Goal: Information Seeking & Learning: Learn about a topic

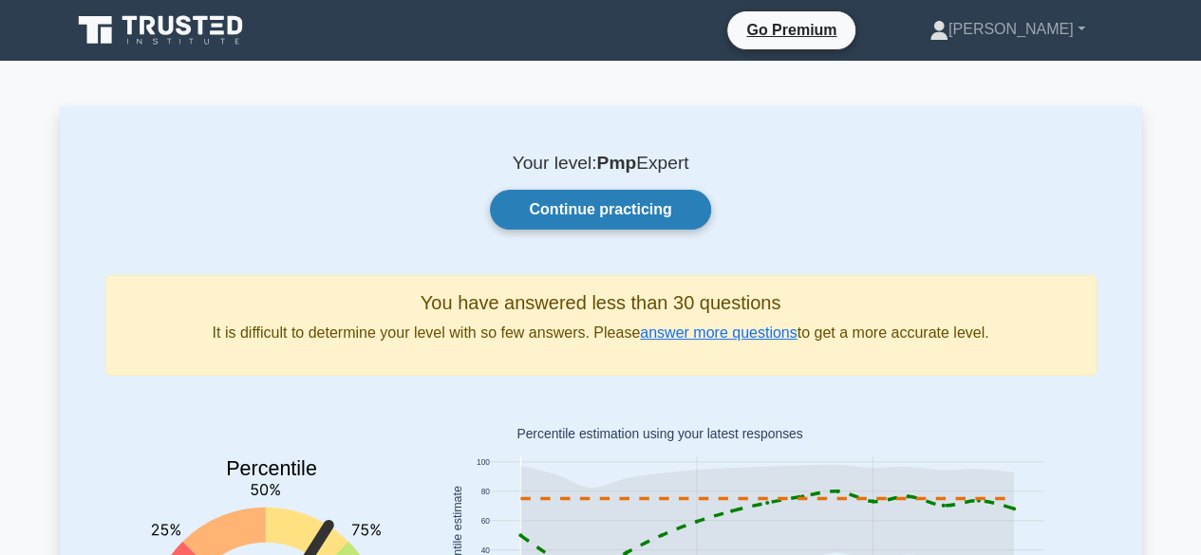
click at [598, 206] on link "Continue practicing" at bounding box center [600, 210] width 220 height 40
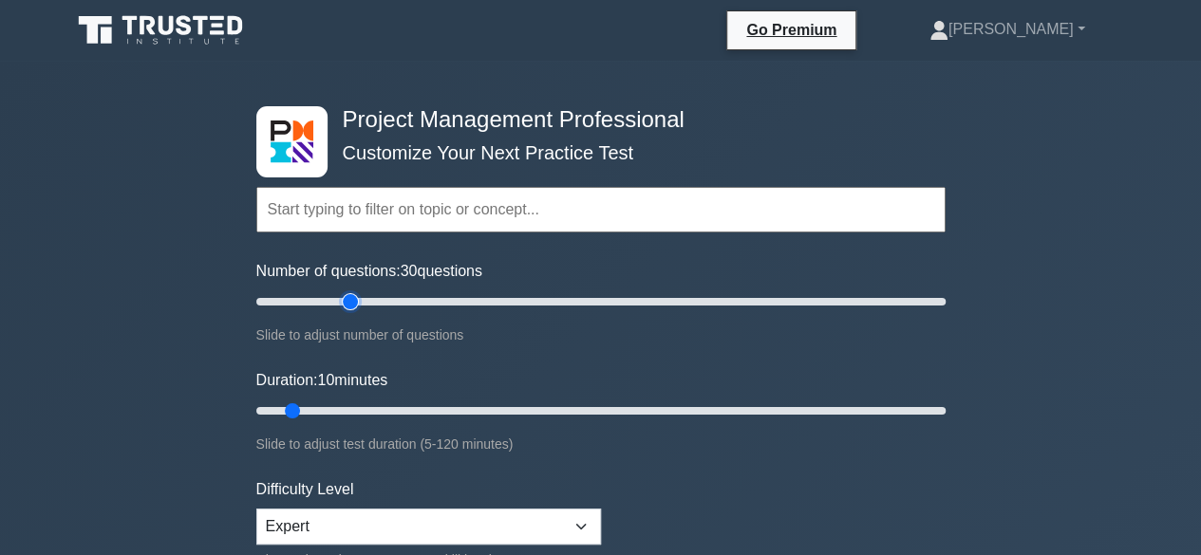
drag, startPoint x: 279, startPoint y: 294, endPoint x: 345, endPoint y: 305, distance: 66.3
type input "30"
click at [345, 305] on input "Number of questions: 30 questions" at bounding box center [600, 302] width 689 height 23
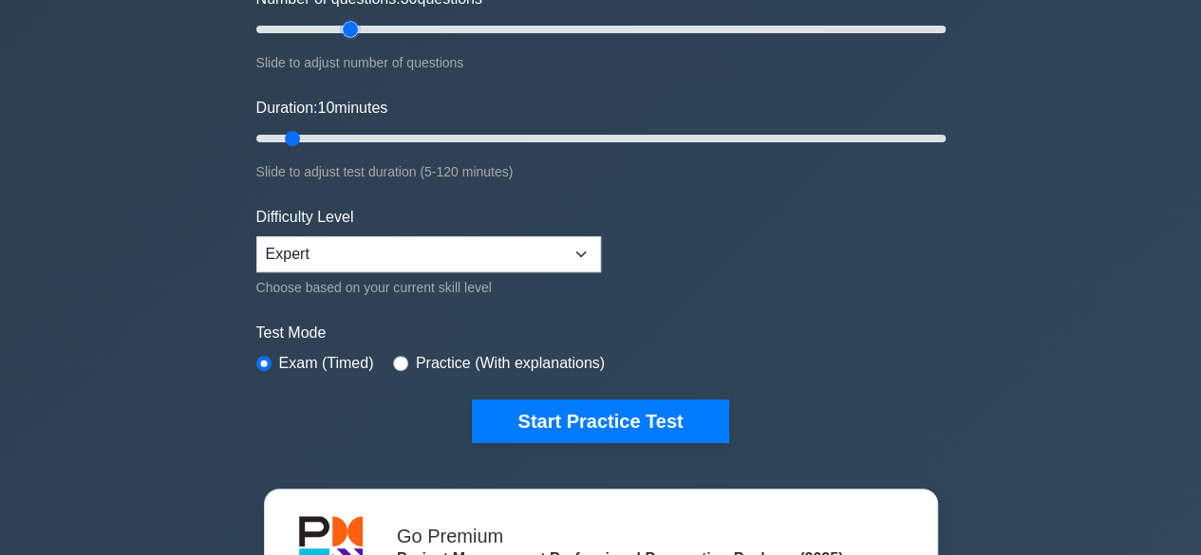
scroll to position [273, 0]
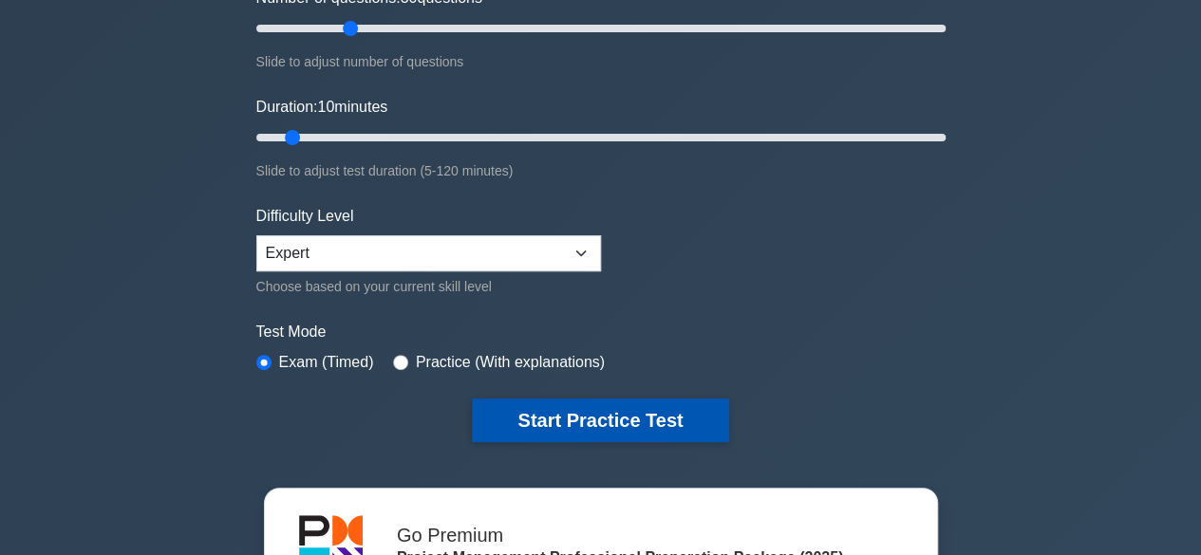
click at [583, 408] on button "Start Practice Test" at bounding box center [600, 421] width 256 height 44
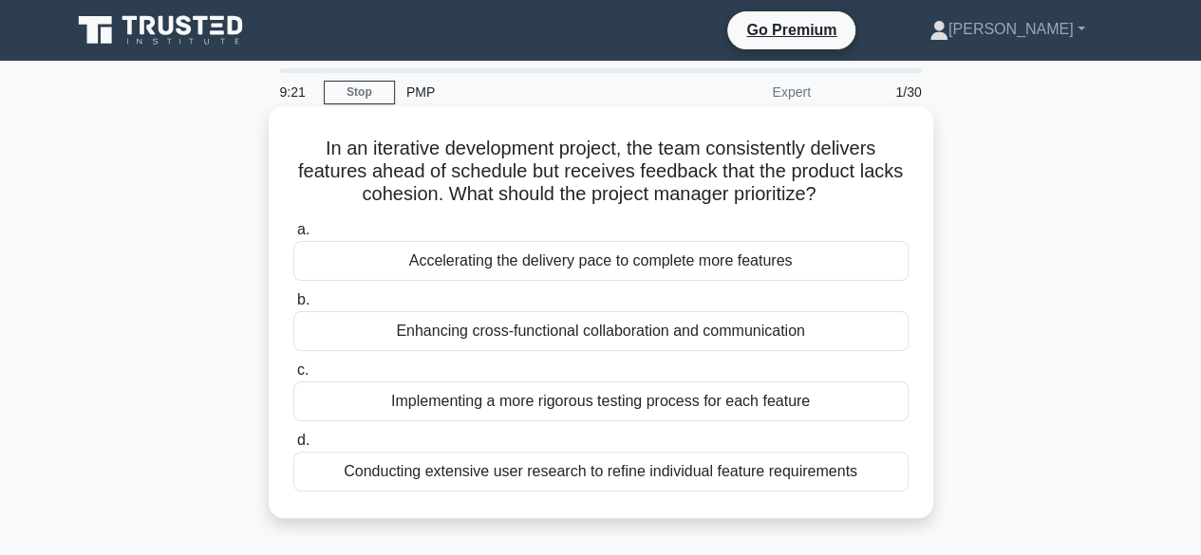
click at [548, 329] on div "Enhancing cross-functional collaboration and communication" at bounding box center [600, 331] width 615 height 40
click at [293, 307] on input "b. Enhancing cross-functional collaboration and communication" at bounding box center [293, 300] width 0 height 12
